Goal: Transaction & Acquisition: Purchase product/service

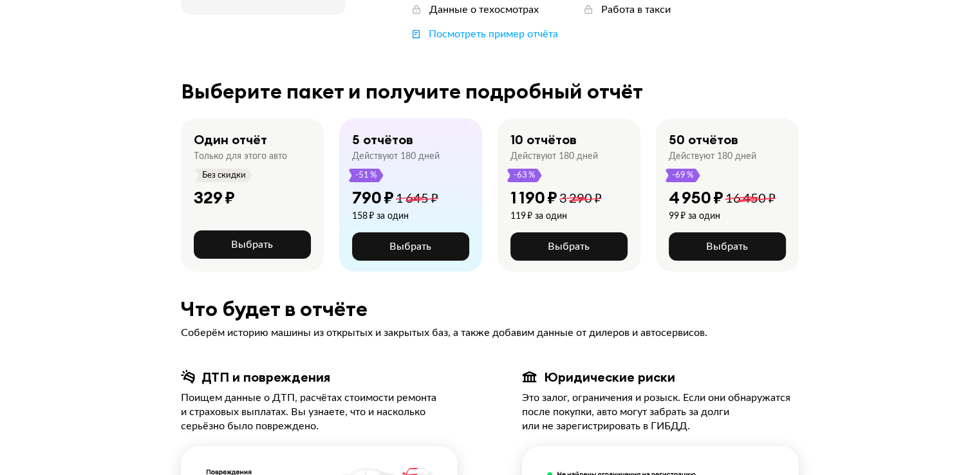
scroll to position [258, 0]
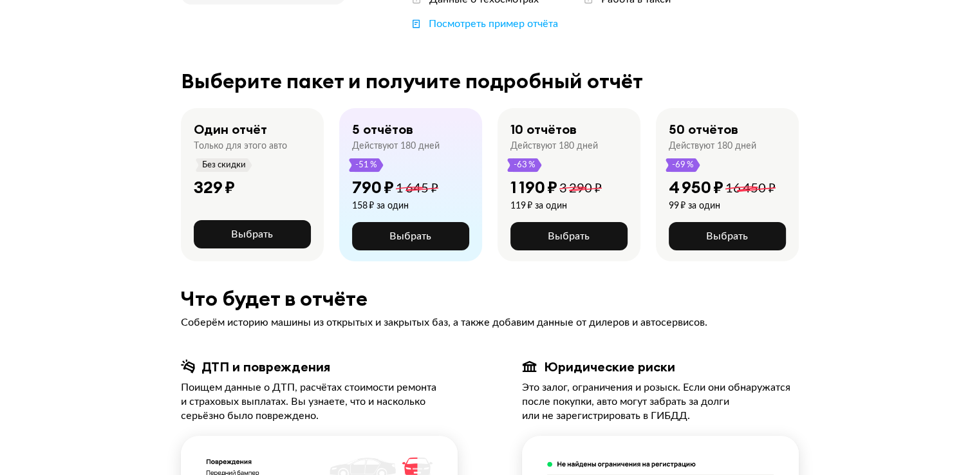
click at [232, 169] on span "Без скидки" at bounding box center [224, 165] width 45 height 14
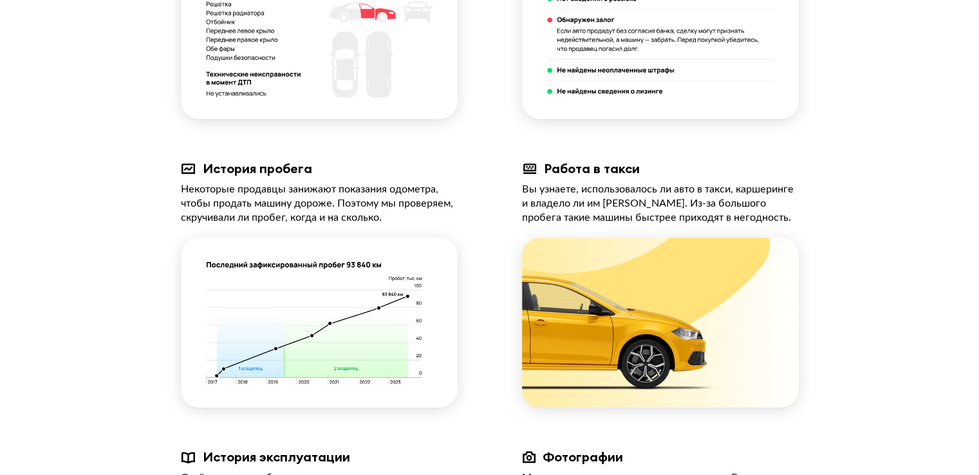
scroll to position [520, 0]
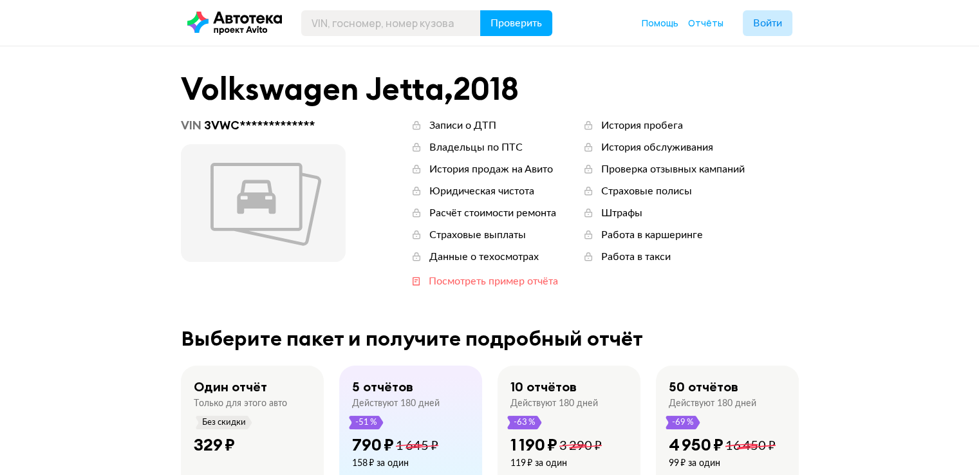
click at [513, 281] on div "Посмотреть пример отчёта" at bounding box center [493, 281] width 129 height 14
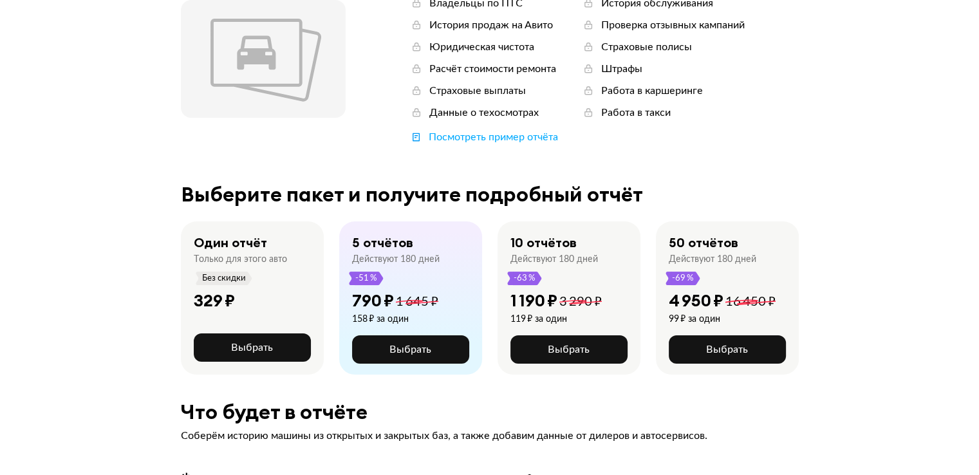
scroll to position [322, 0]
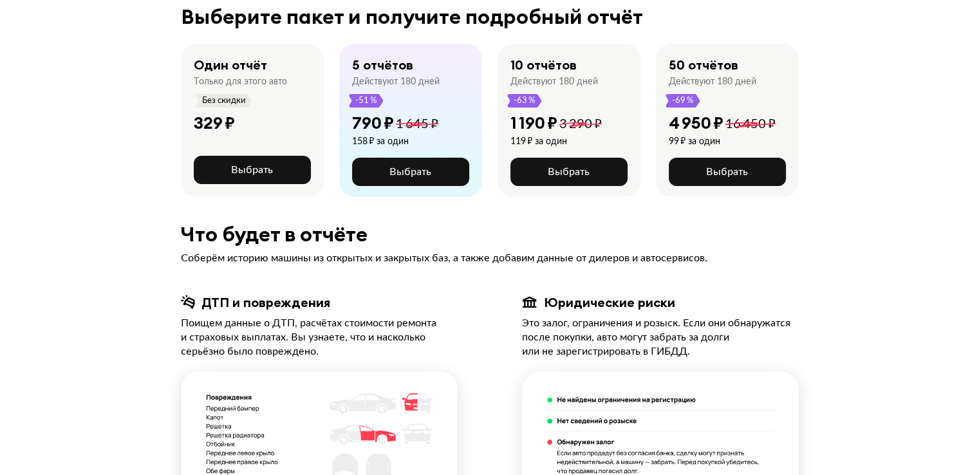
click at [714, 101] on div "50 отчётов Действуют 180 дней -69 %" at bounding box center [713, 82] width 88 height 51
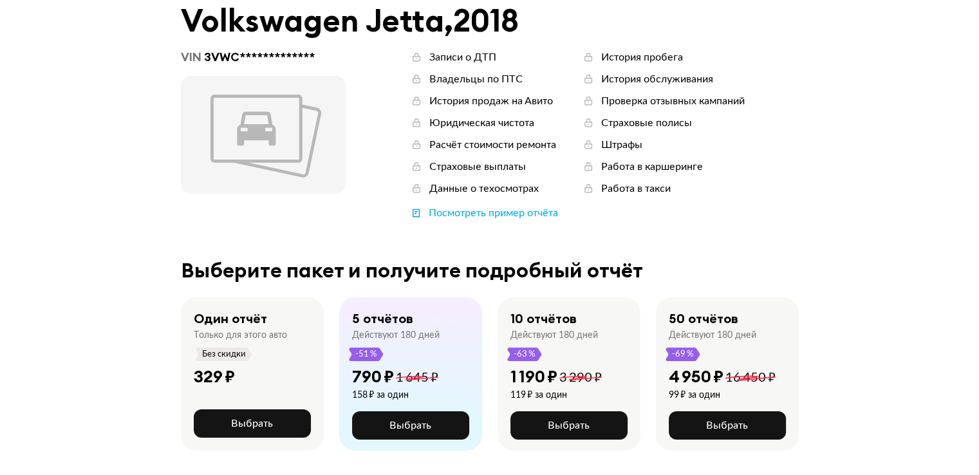
scroll to position [0, 0]
